Goal: Find specific page/section: Find specific page/section

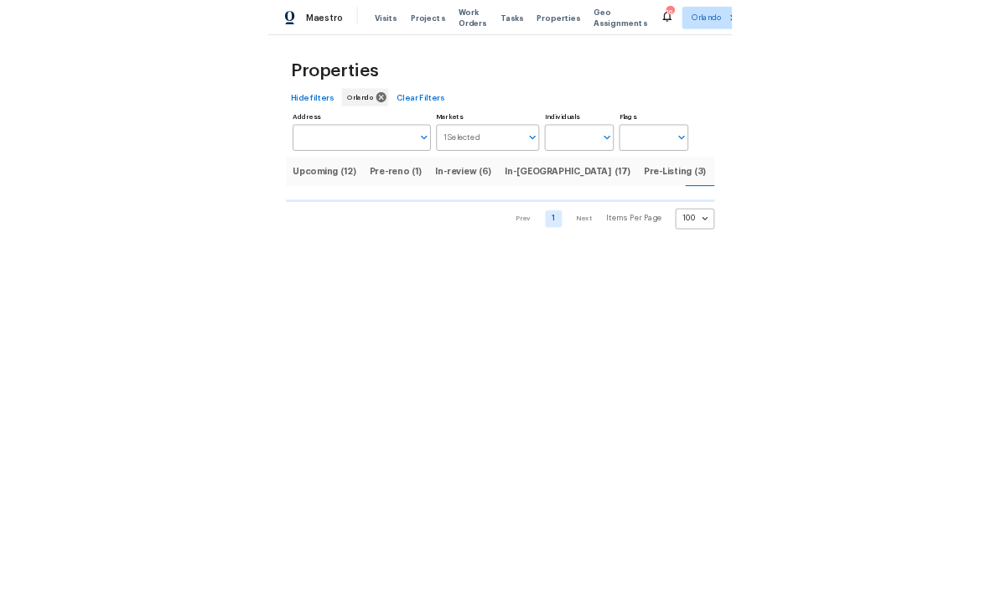
scroll to position [0, 48]
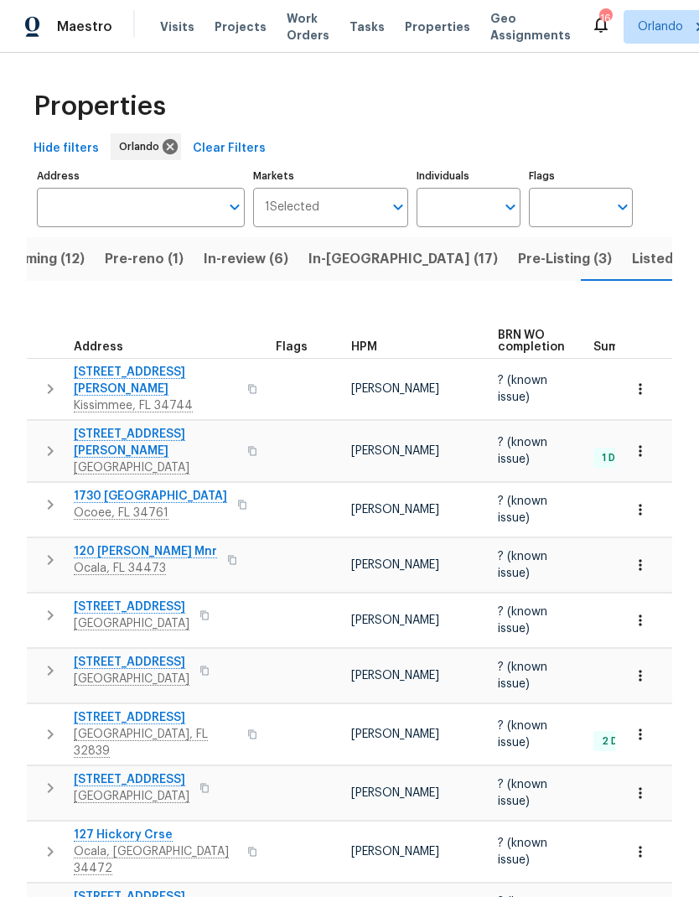
click at [369, 348] on span "HPM" at bounding box center [364, 347] width 26 height 12
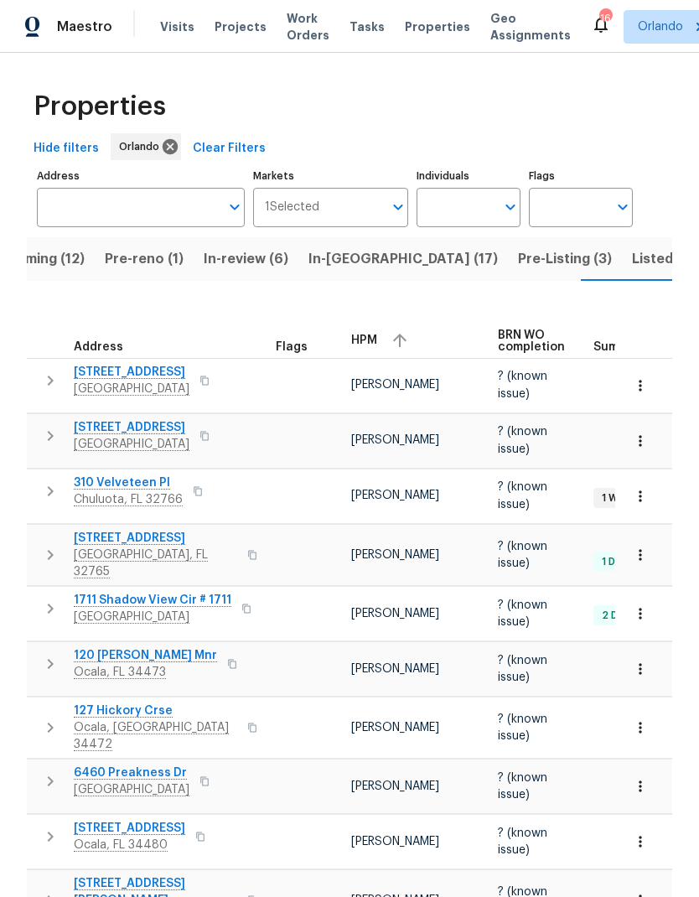
click at [382, 349] on div "HPM" at bounding box center [417, 340] width 133 height 25
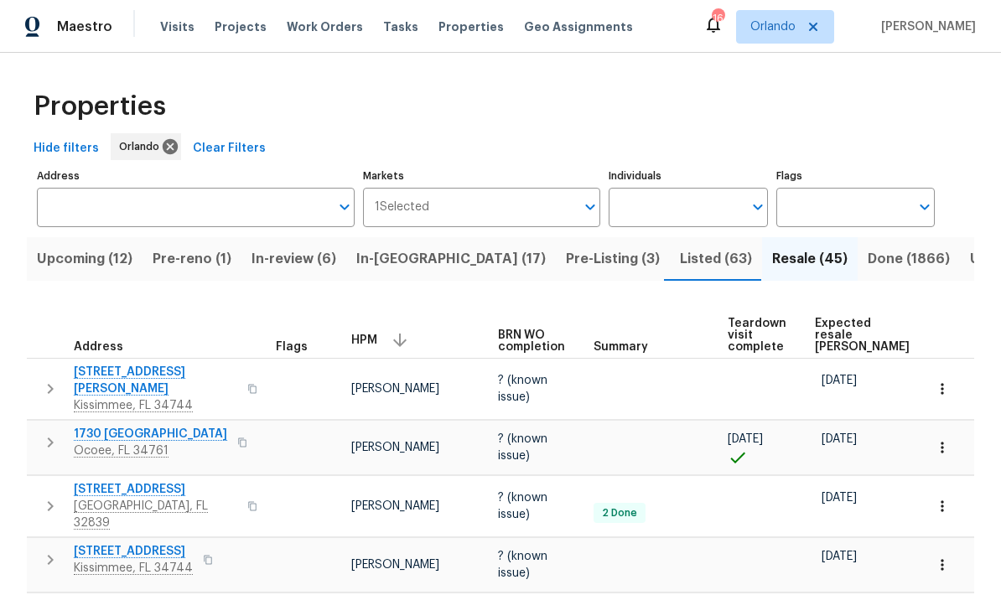
click at [699, 271] on span "Done (1866)" at bounding box center [909, 258] width 82 height 23
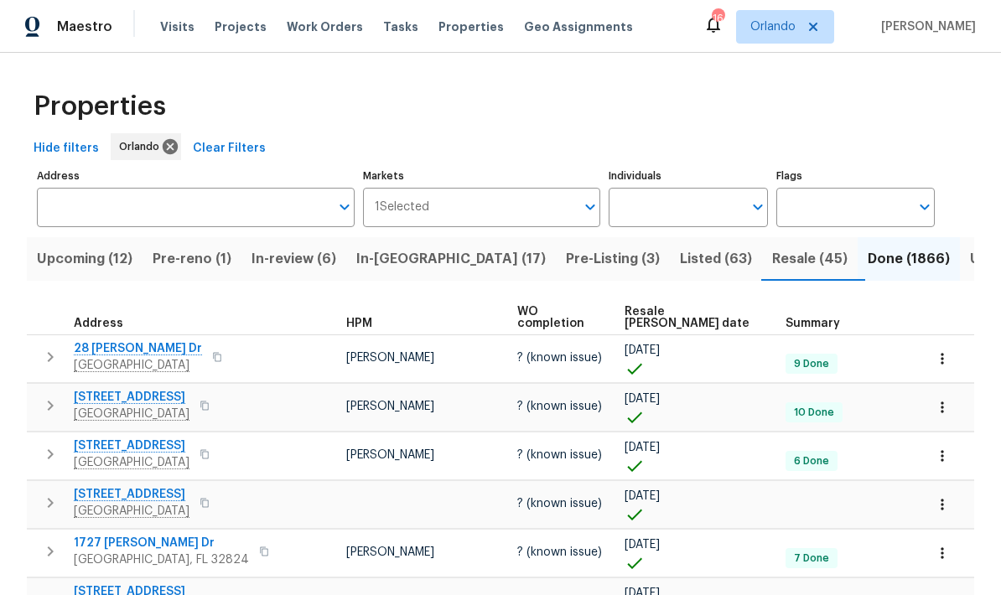
click at [230, 210] on input "Address" at bounding box center [183, 207] width 293 height 39
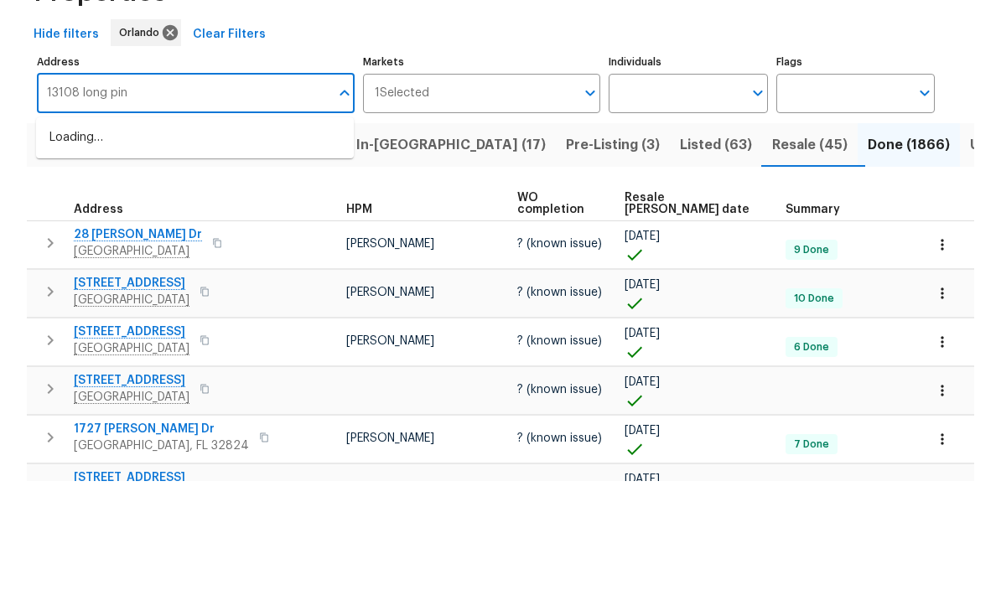
type input "13108 long pine"
click at [266, 238] on li "[STREET_ADDRESS]" at bounding box center [195, 252] width 318 height 29
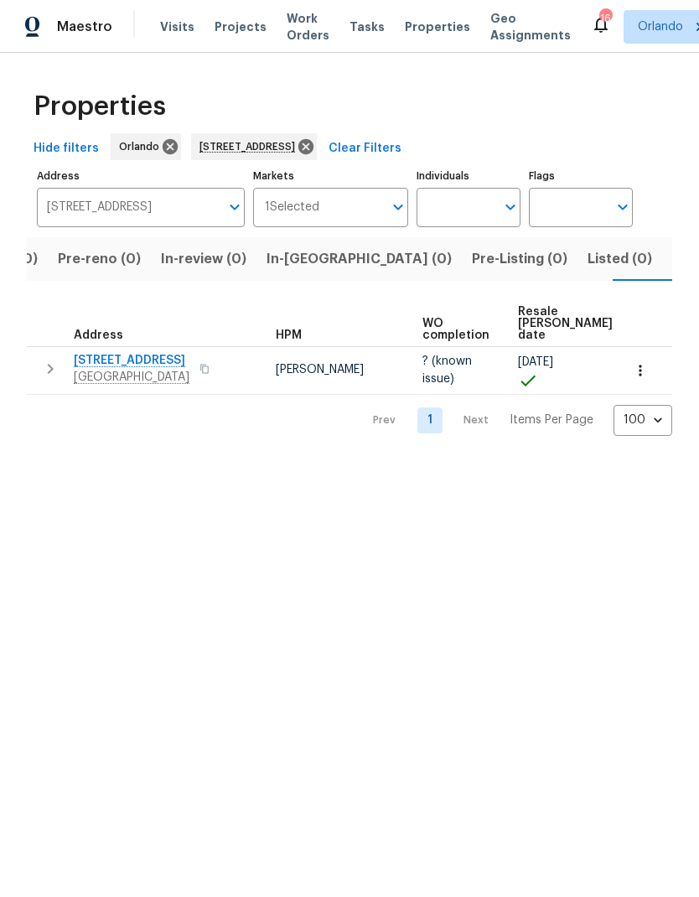
scroll to position [0, 103]
click at [144, 366] on span "[STREET_ADDRESS]" at bounding box center [132, 360] width 116 height 17
click at [647, 371] on icon "button" at bounding box center [640, 370] width 17 height 17
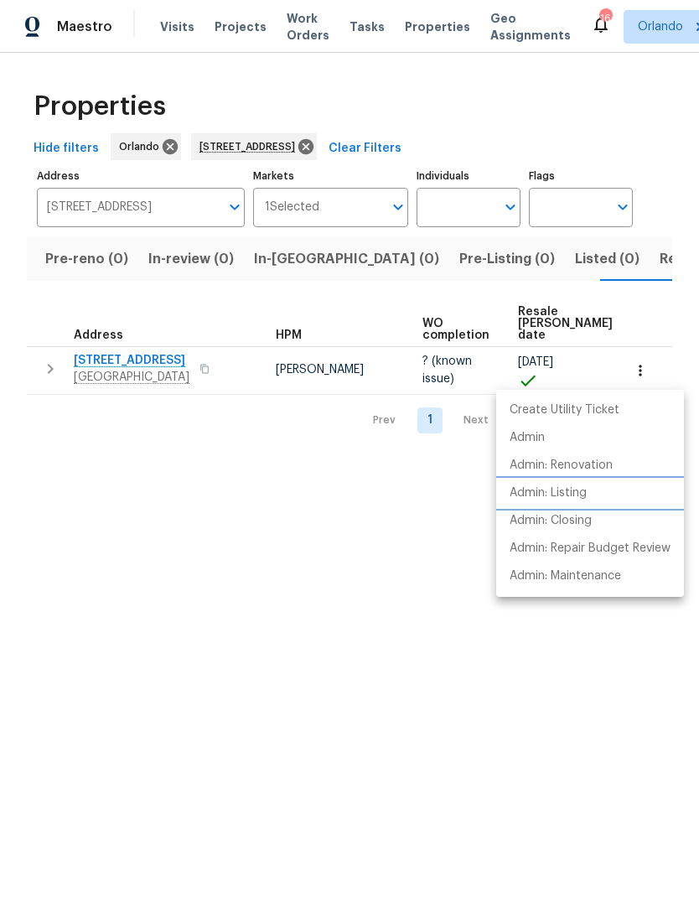
click at [579, 489] on p "Admin: Listing" at bounding box center [548, 494] width 77 height 18
